Goal: Use online tool/utility: Utilize a website feature to perform a specific function

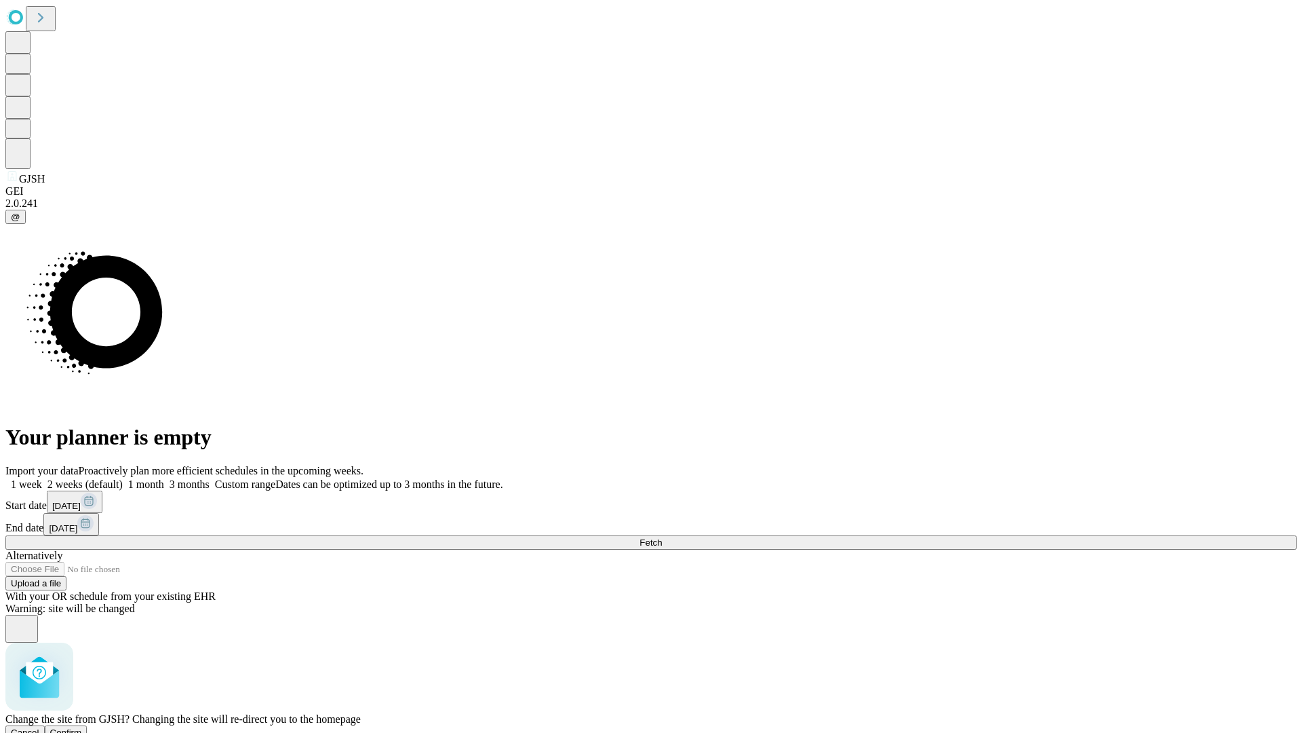
click at [82, 727] on span "Confirm" at bounding box center [66, 732] width 32 height 10
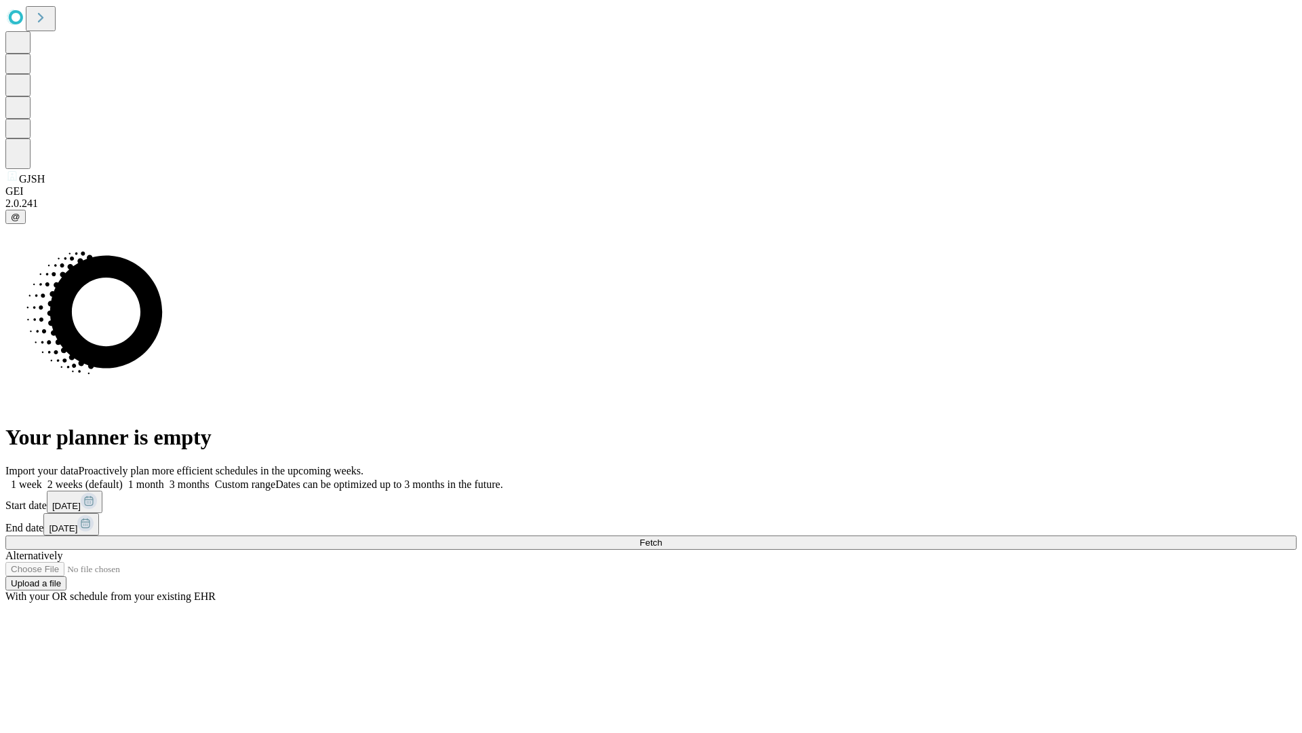
click at [42, 478] on label "1 week" at bounding box center [23, 484] width 37 height 12
click at [662, 537] on span "Fetch" at bounding box center [651, 542] width 22 height 10
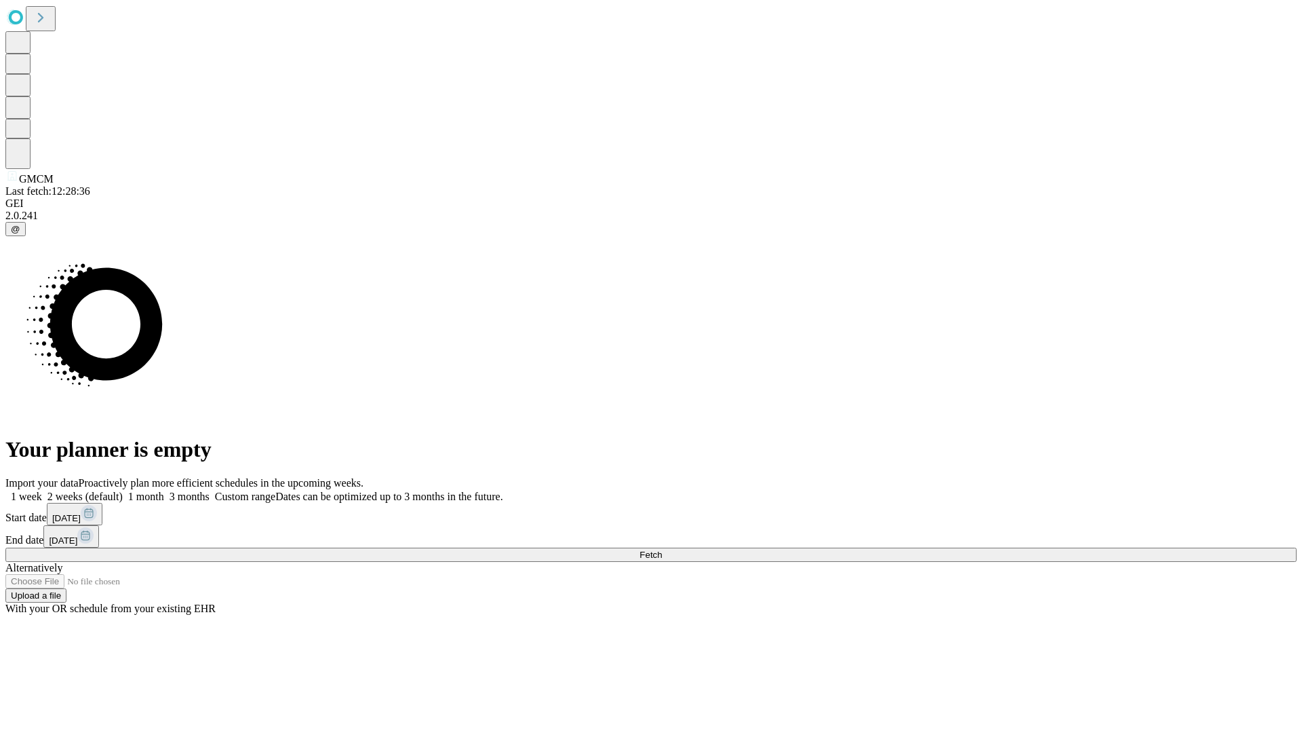
click at [42, 490] on label "1 week" at bounding box center [23, 496] width 37 height 12
click at [662, 549] on span "Fetch" at bounding box center [651, 554] width 22 height 10
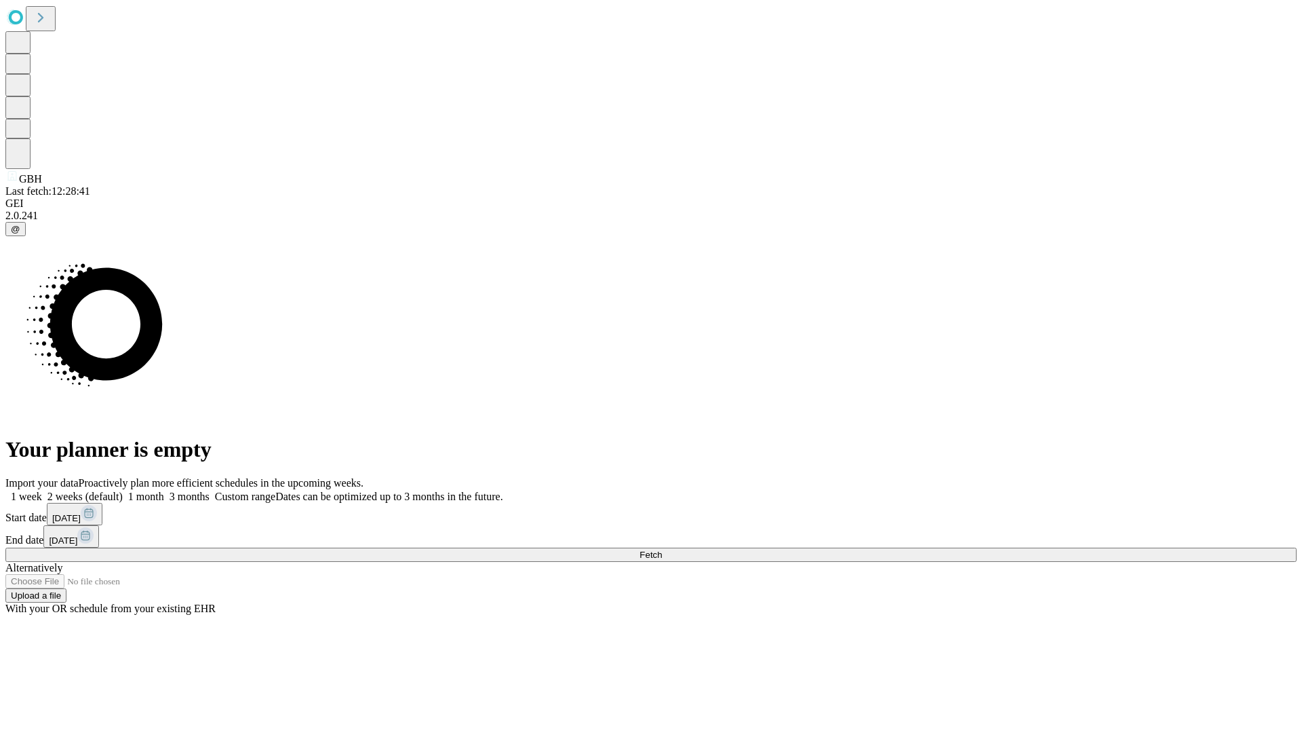
click at [662, 549] on span "Fetch" at bounding box center [651, 554] width 22 height 10
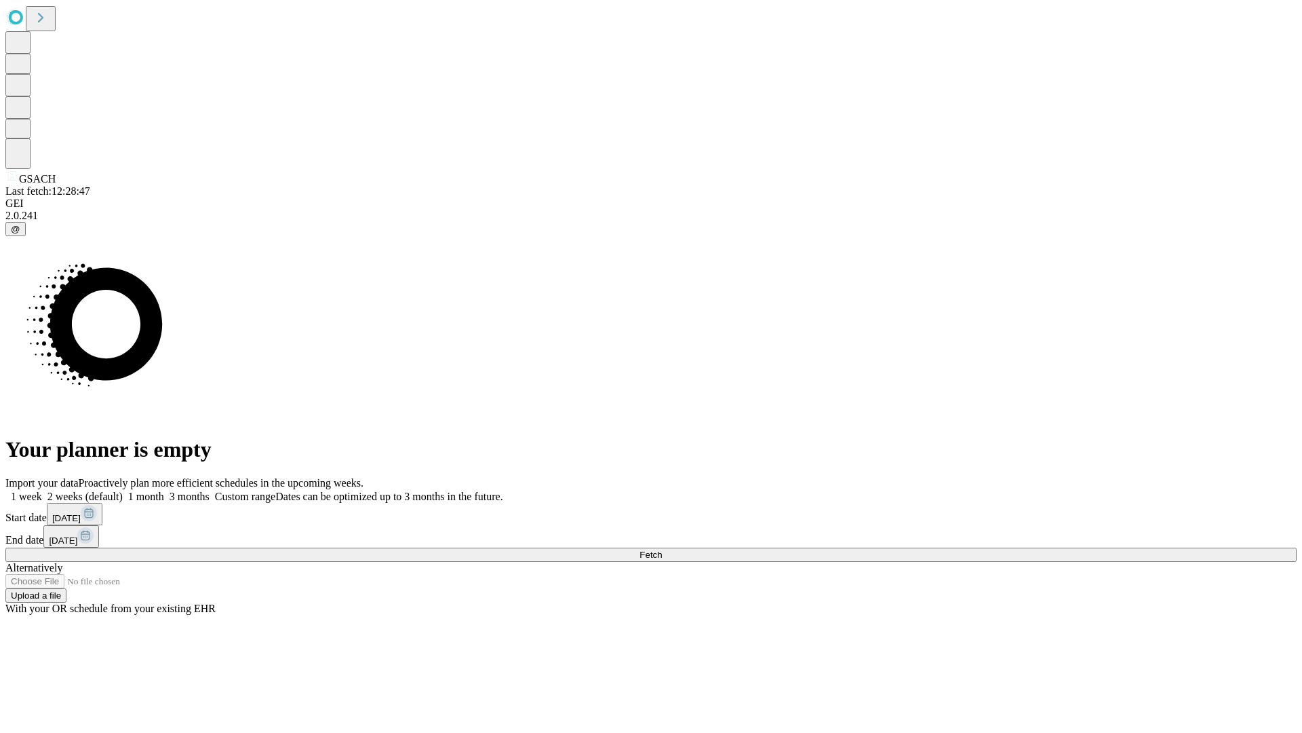
click at [42, 490] on label "1 week" at bounding box center [23, 496] width 37 height 12
click at [662, 549] on span "Fetch" at bounding box center [651, 554] width 22 height 10
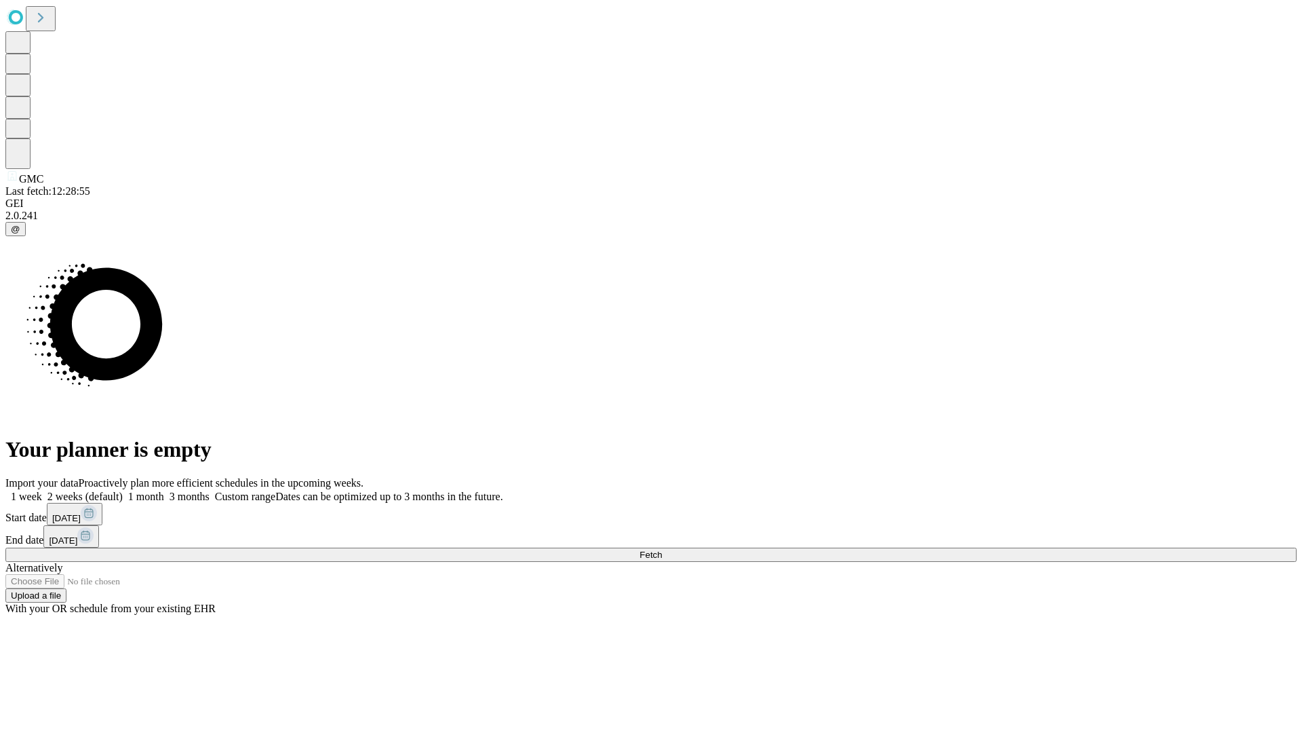
click at [42, 490] on label "1 week" at bounding box center [23, 496] width 37 height 12
click at [662, 549] on span "Fetch" at bounding box center [651, 554] width 22 height 10
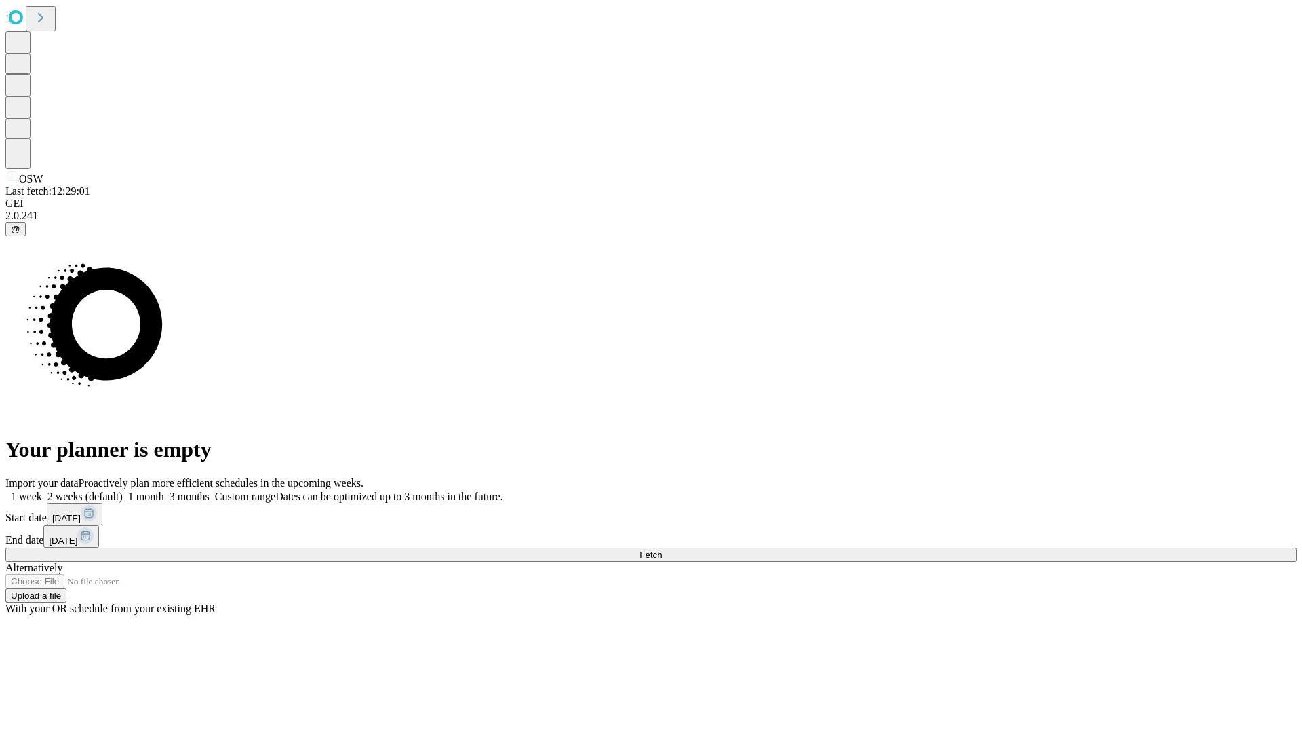
click at [42, 490] on label "1 week" at bounding box center [23, 496] width 37 height 12
click at [662, 549] on span "Fetch" at bounding box center [651, 554] width 22 height 10
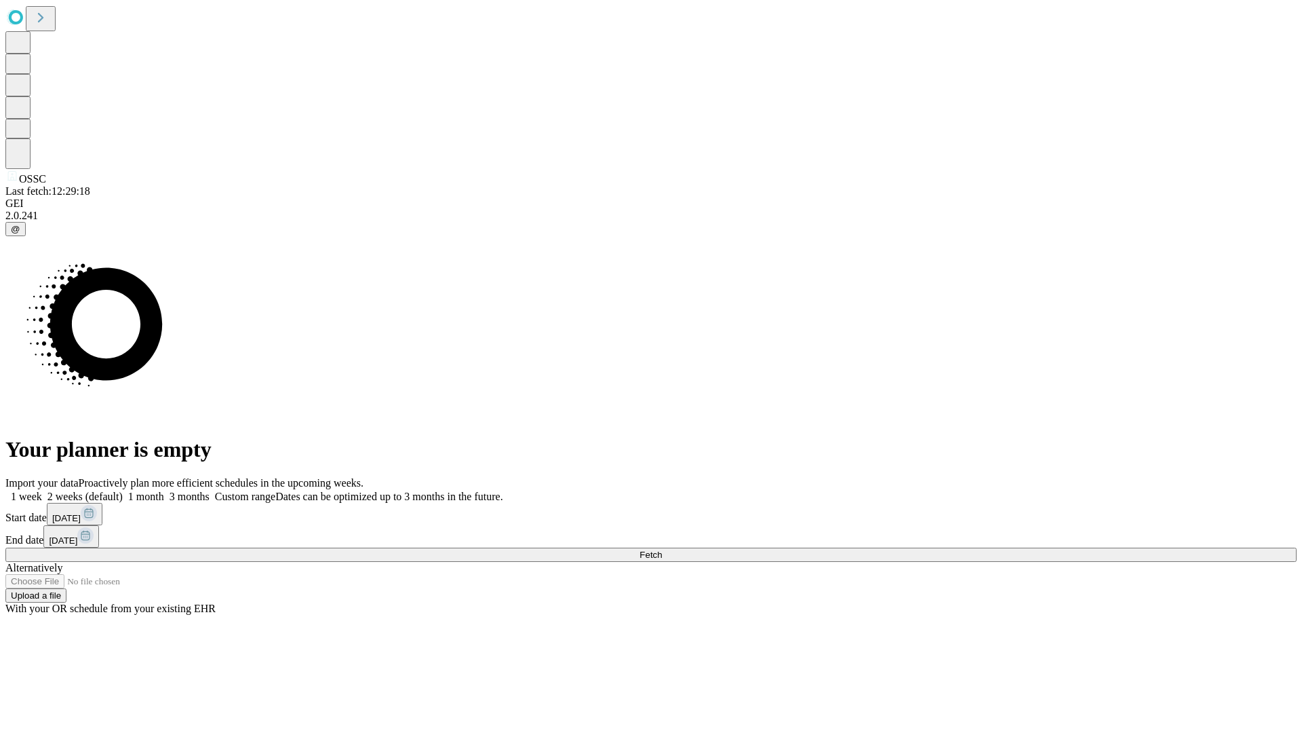
click at [42, 490] on label "1 week" at bounding box center [23, 496] width 37 height 12
click at [662, 549] on span "Fetch" at bounding box center [651, 554] width 22 height 10
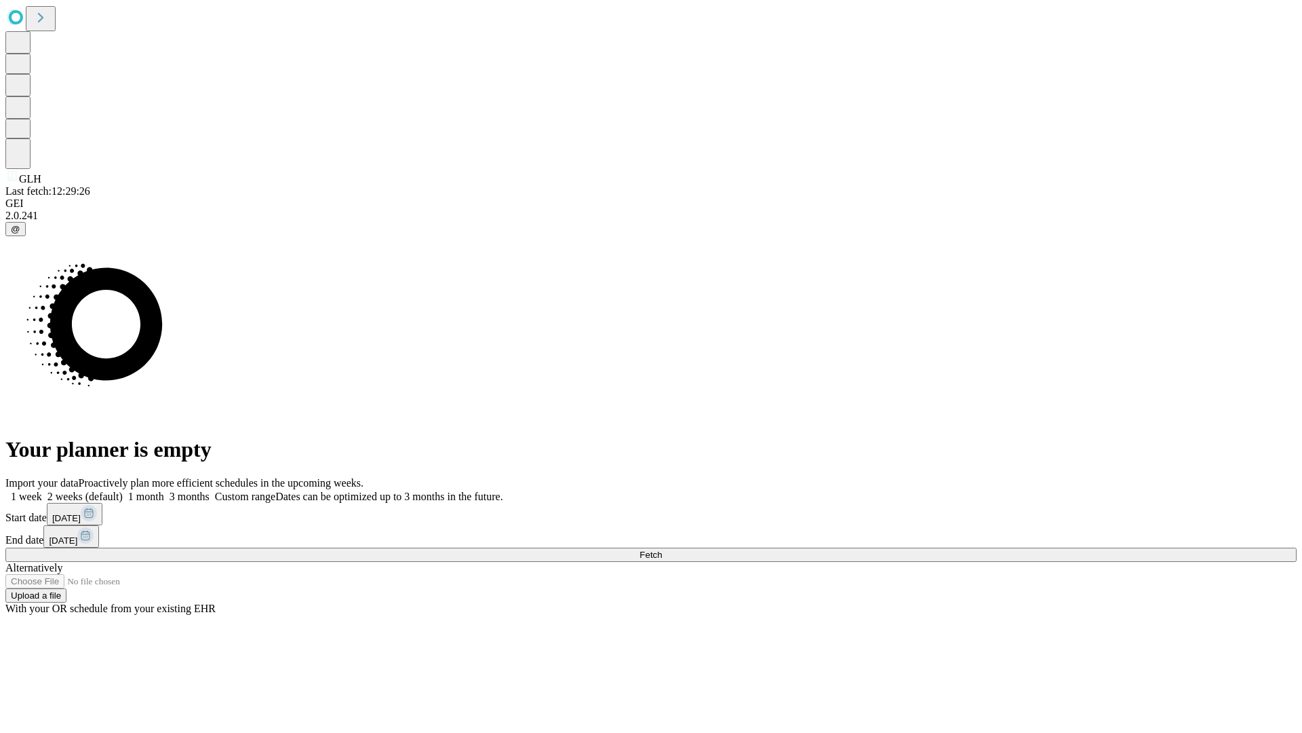
click at [42, 490] on label "1 week" at bounding box center [23, 496] width 37 height 12
click at [662, 549] on span "Fetch" at bounding box center [651, 554] width 22 height 10
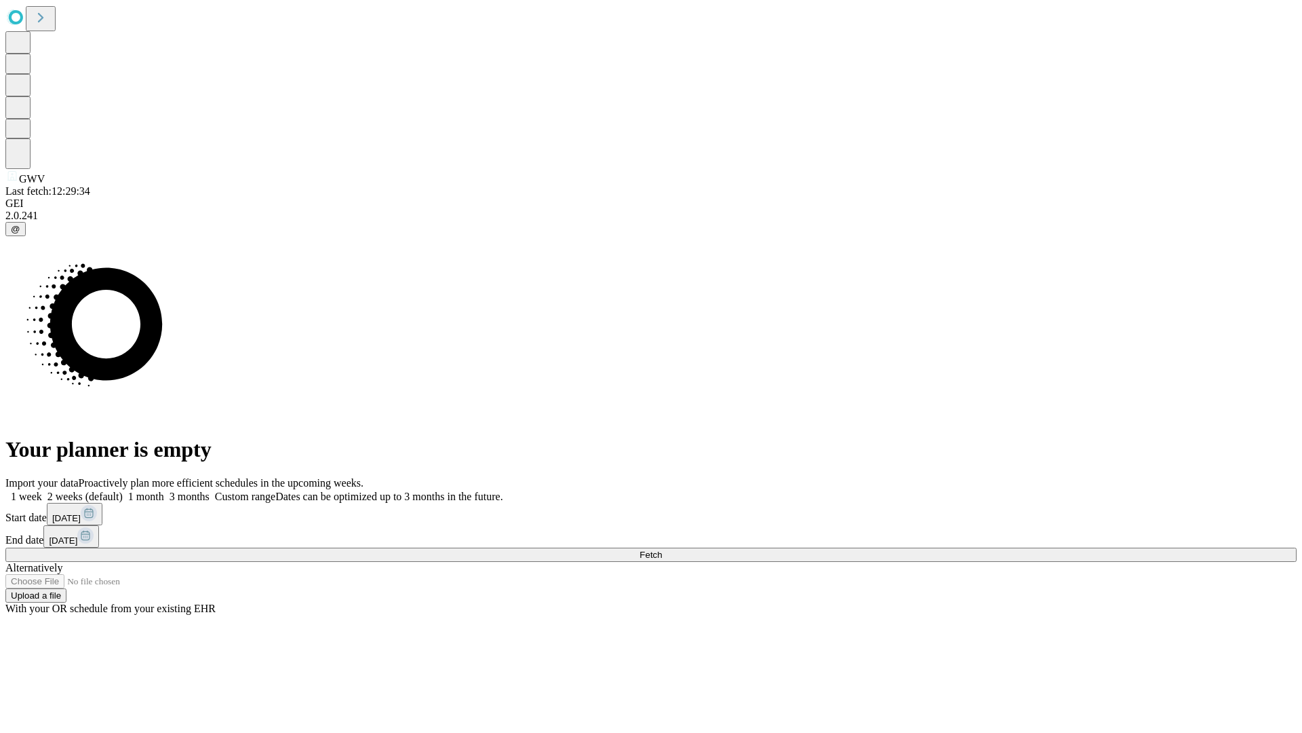
click at [42, 490] on label "1 week" at bounding box center [23, 496] width 37 height 12
click at [662, 549] on span "Fetch" at bounding box center [651, 554] width 22 height 10
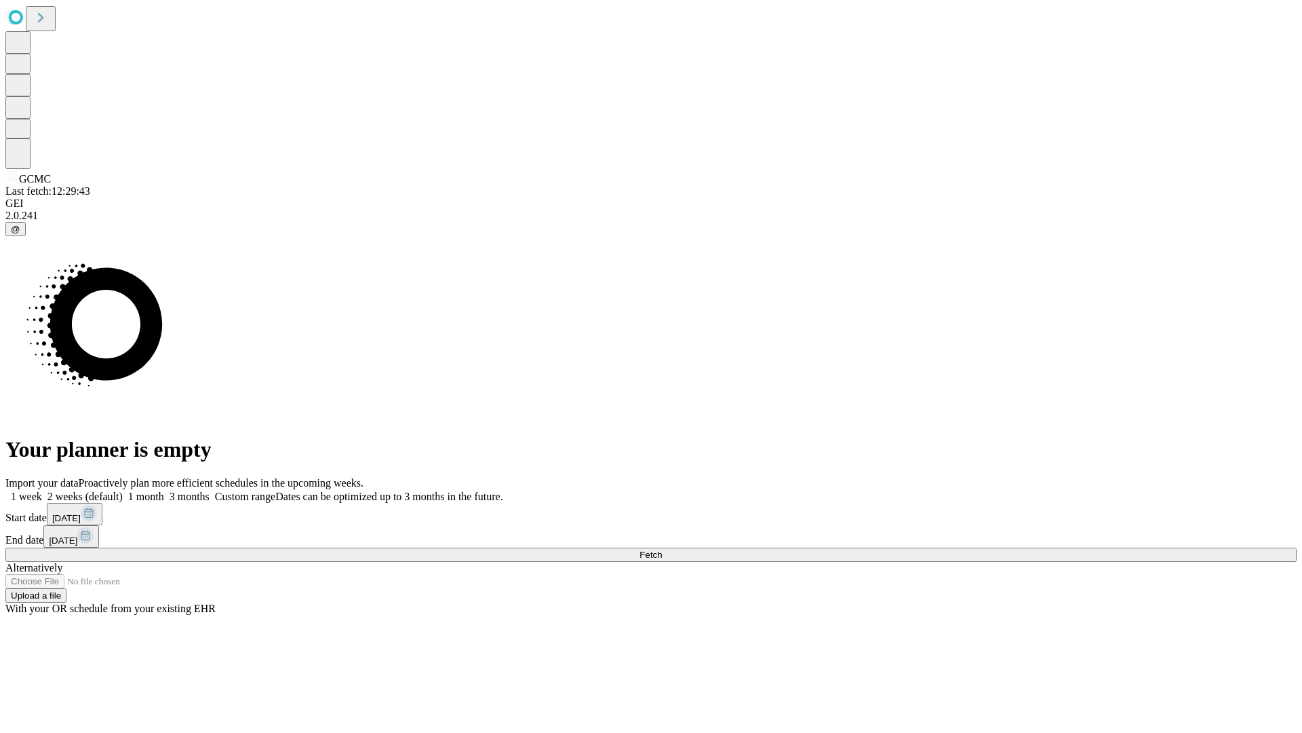
click at [662, 549] on span "Fetch" at bounding box center [651, 554] width 22 height 10
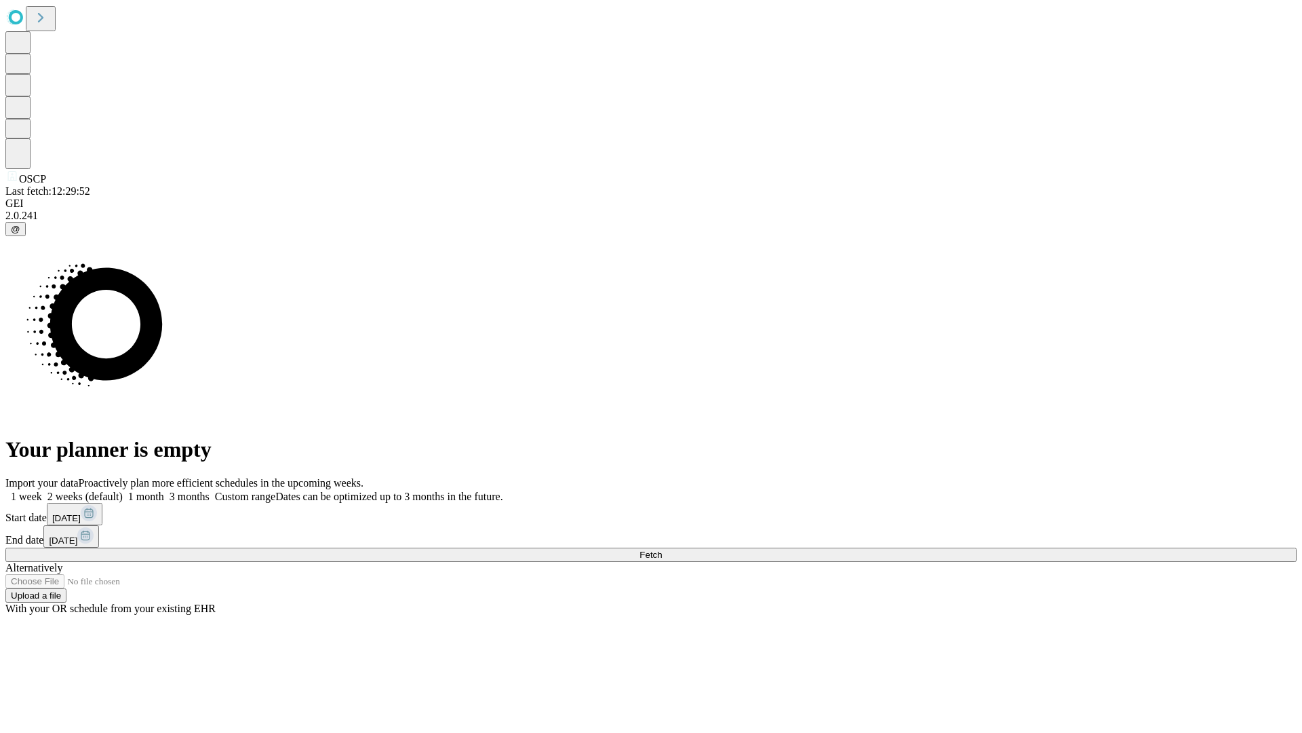
click at [42, 490] on label "1 week" at bounding box center [23, 496] width 37 height 12
click at [662, 549] on span "Fetch" at bounding box center [651, 554] width 22 height 10
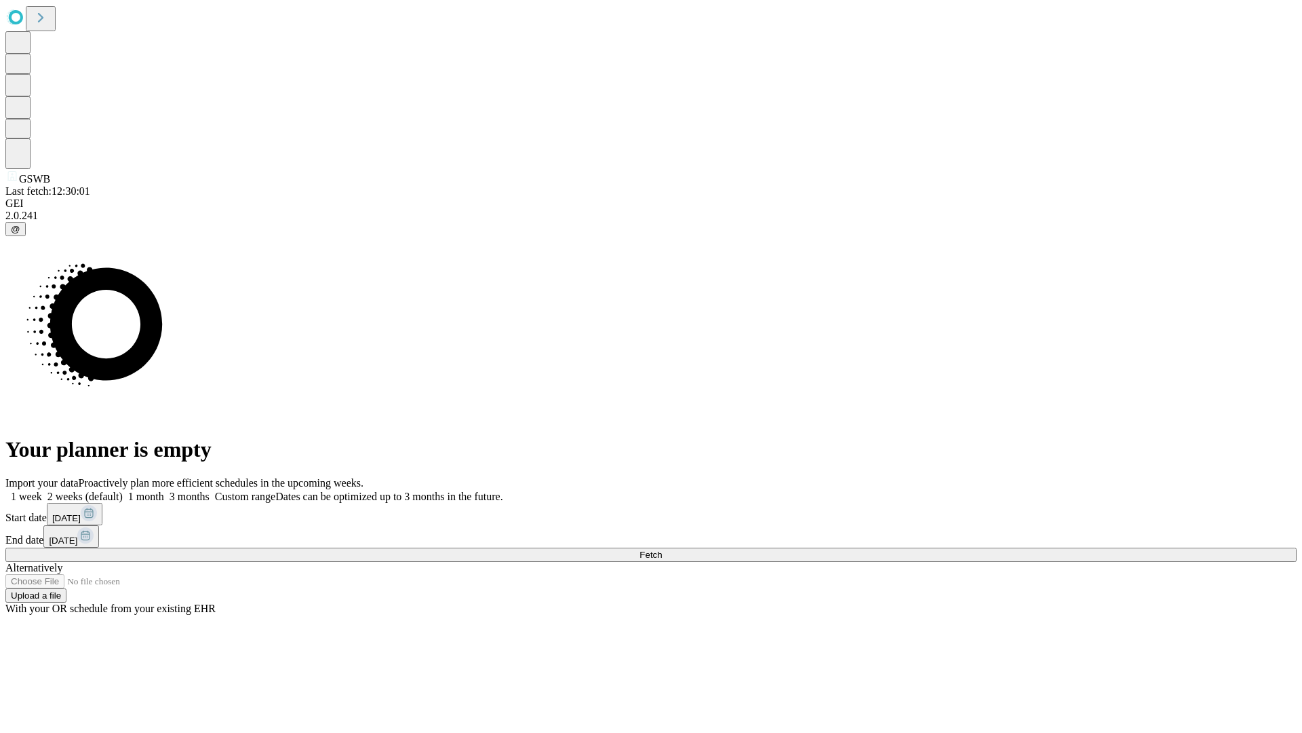
click at [42, 490] on label "1 week" at bounding box center [23, 496] width 37 height 12
click at [662, 549] on span "Fetch" at bounding box center [651, 554] width 22 height 10
